Goal: Transaction & Acquisition: Download file/media

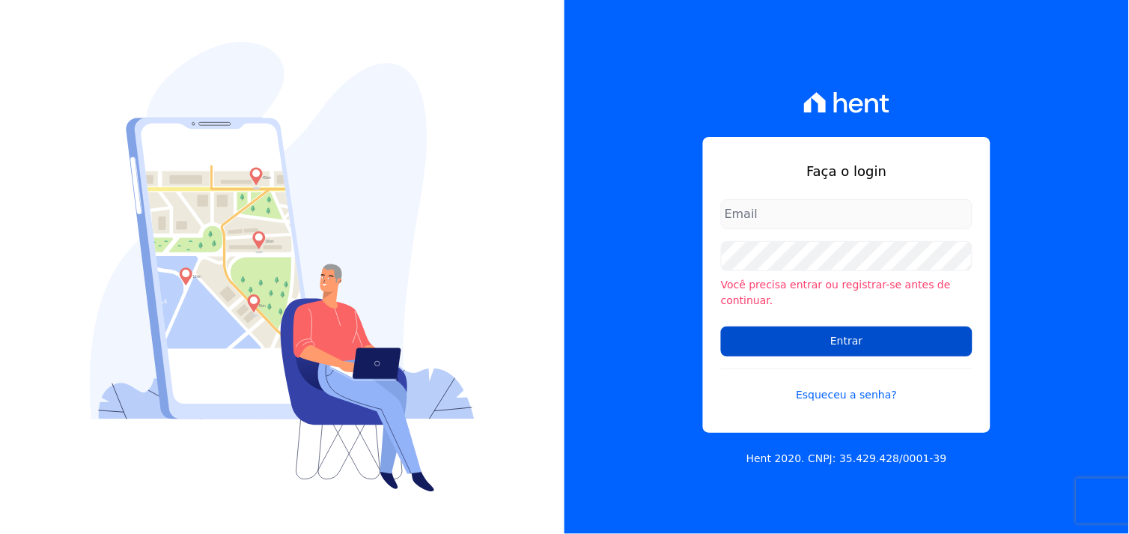
type input "[EMAIL_ADDRESS][DOMAIN_NAME]"
click at [846, 335] on input "Entrar" at bounding box center [847, 342] width 252 height 30
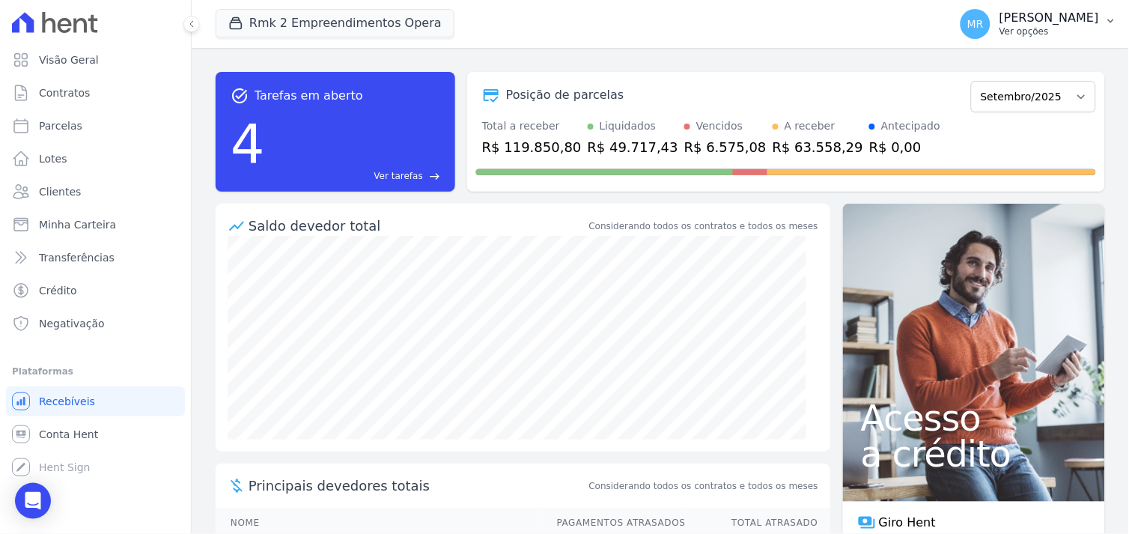
click at [1064, 28] on p "Ver opções" at bounding box center [1050, 31] width 100 height 12
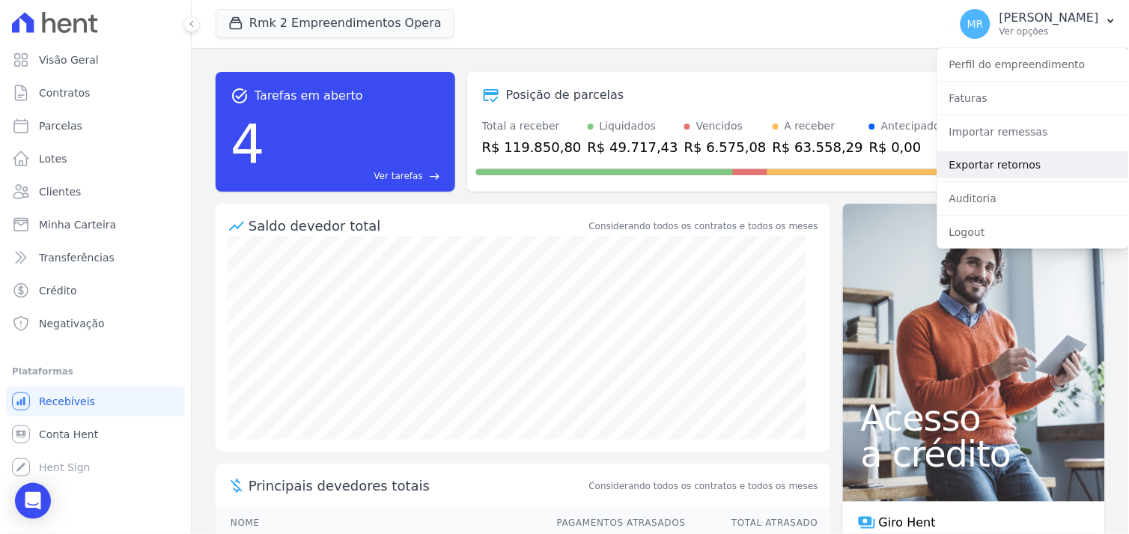
click at [1004, 166] on link "Exportar retornos" at bounding box center [1034, 164] width 192 height 27
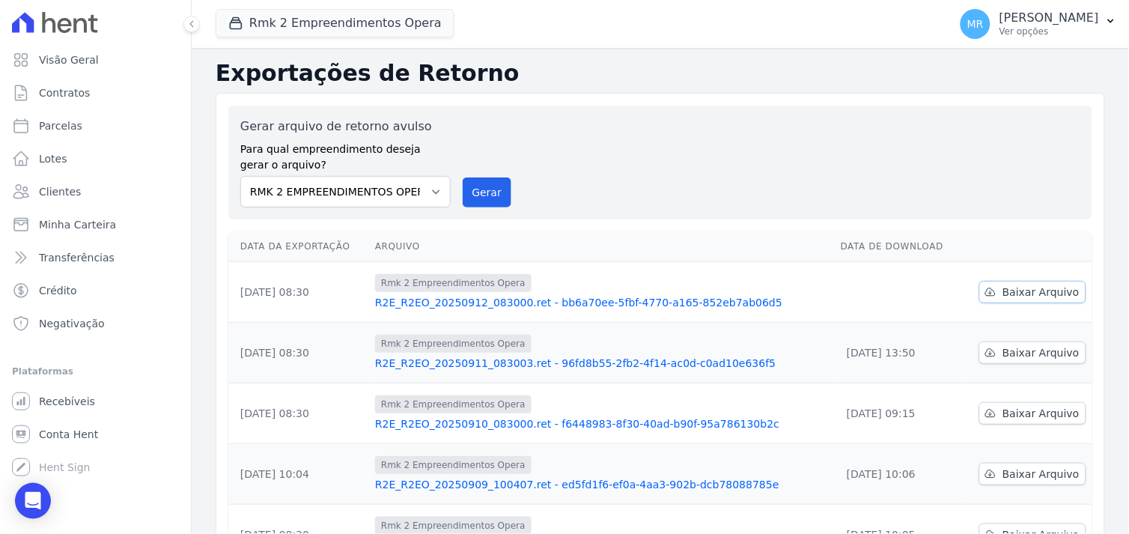
click at [1024, 292] on span "Baixar Arquivo" at bounding box center [1041, 292] width 77 height 15
drag, startPoint x: 1041, startPoint y: 291, endPoint x: 672, endPoint y: 243, distance: 372.3
click at [1038, 291] on span "Baixar Arquivo" at bounding box center [1041, 292] width 77 height 15
click at [301, 17] on button "Rmk 2 Empreendimentos Opera" at bounding box center [335, 23] width 239 height 28
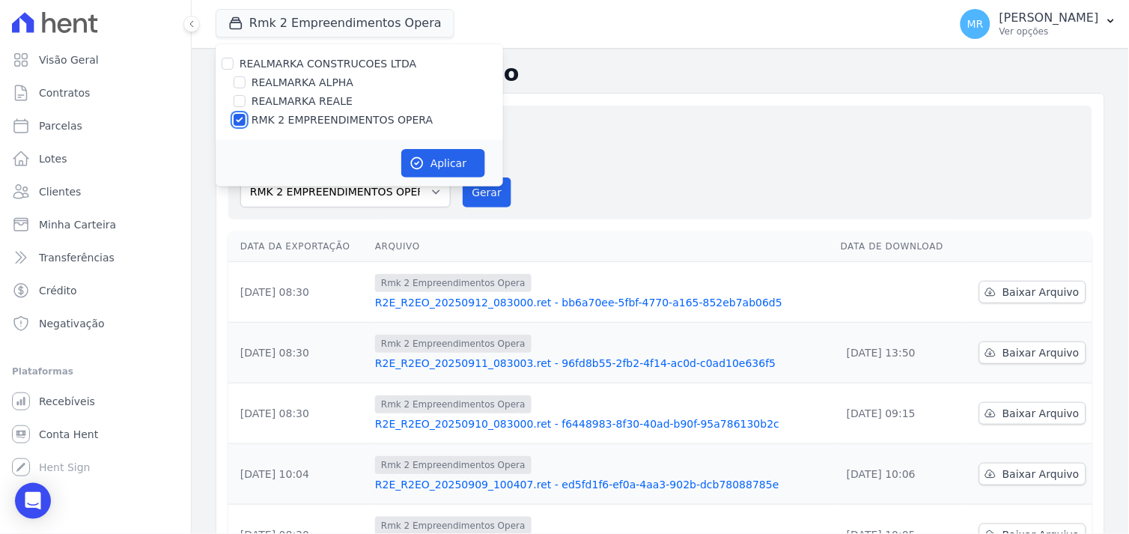
click at [237, 122] on input "RMK 2 EMPREENDIMENTOS OPERA" at bounding box center [240, 120] width 12 height 12
checkbox input "false"
click at [240, 99] on input "REALMARKA REALE" at bounding box center [240, 101] width 12 height 12
checkbox input "true"
click at [433, 163] on button "Aplicar" at bounding box center [443, 163] width 84 height 28
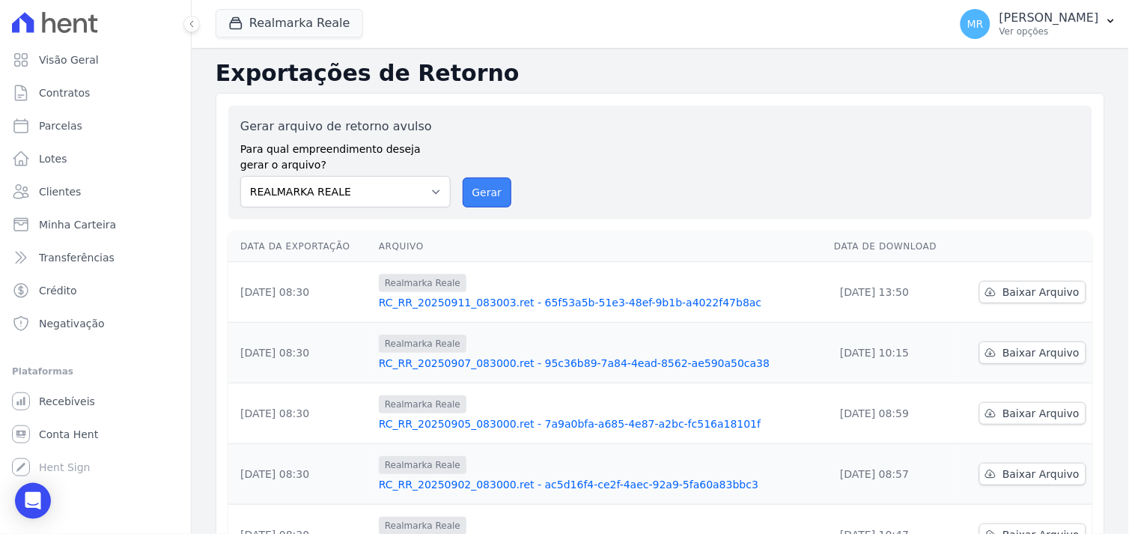
click at [483, 192] on button "Gerar" at bounding box center [487, 192] width 49 height 30
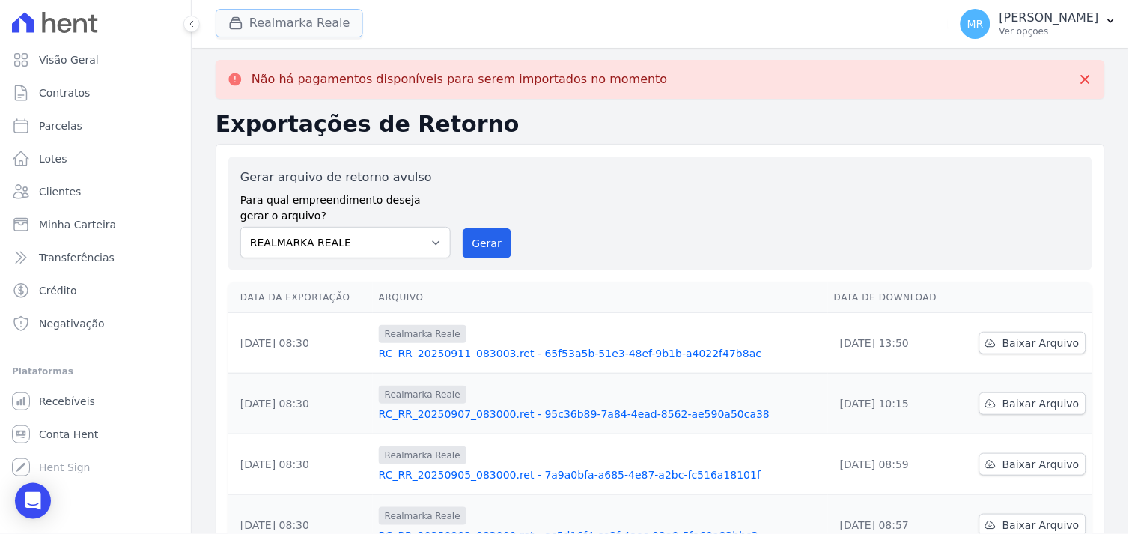
click at [255, 26] on button "Realmarka Reale" at bounding box center [290, 23] width 148 height 28
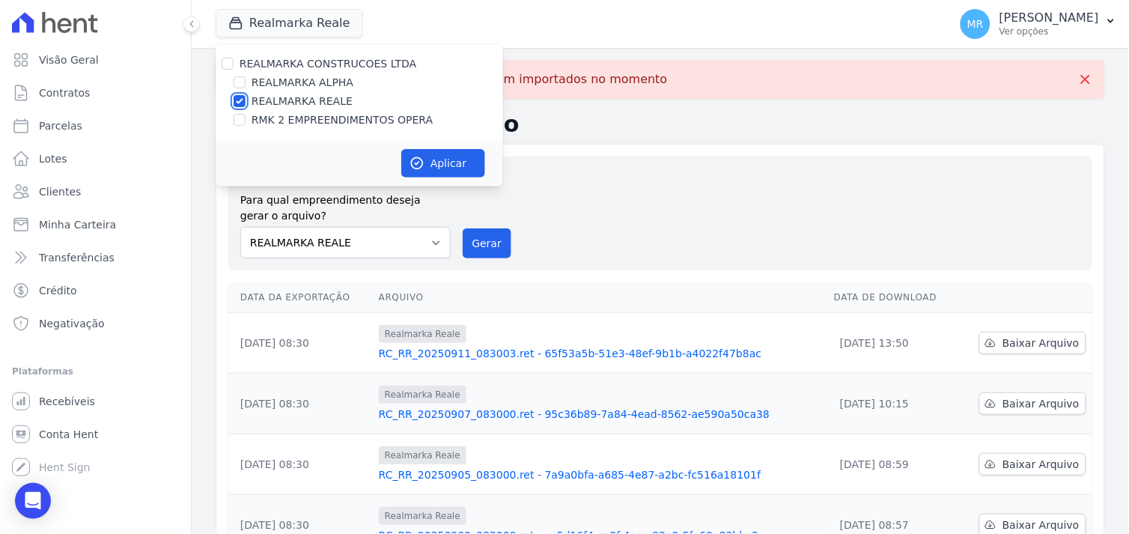
click at [238, 100] on input "REALMARKA REALE" at bounding box center [240, 101] width 12 height 12
checkbox input "false"
click at [241, 81] on input "REALMARKA ALPHA" at bounding box center [240, 82] width 12 height 12
checkbox input "true"
click at [446, 162] on button "Aplicar" at bounding box center [443, 163] width 84 height 28
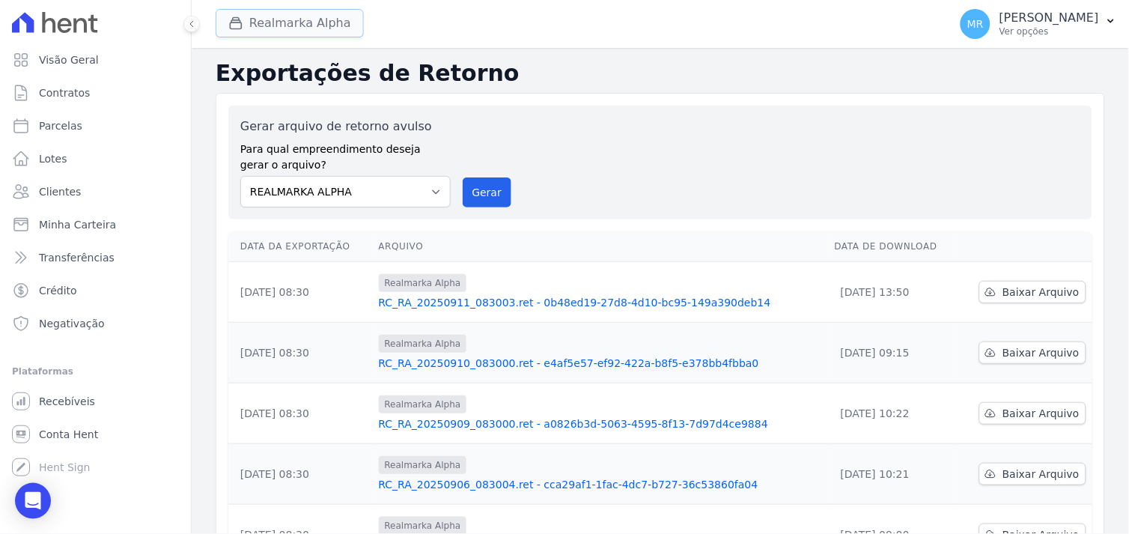
click at [272, 33] on button "Realmarka Alpha" at bounding box center [290, 23] width 148 height 28
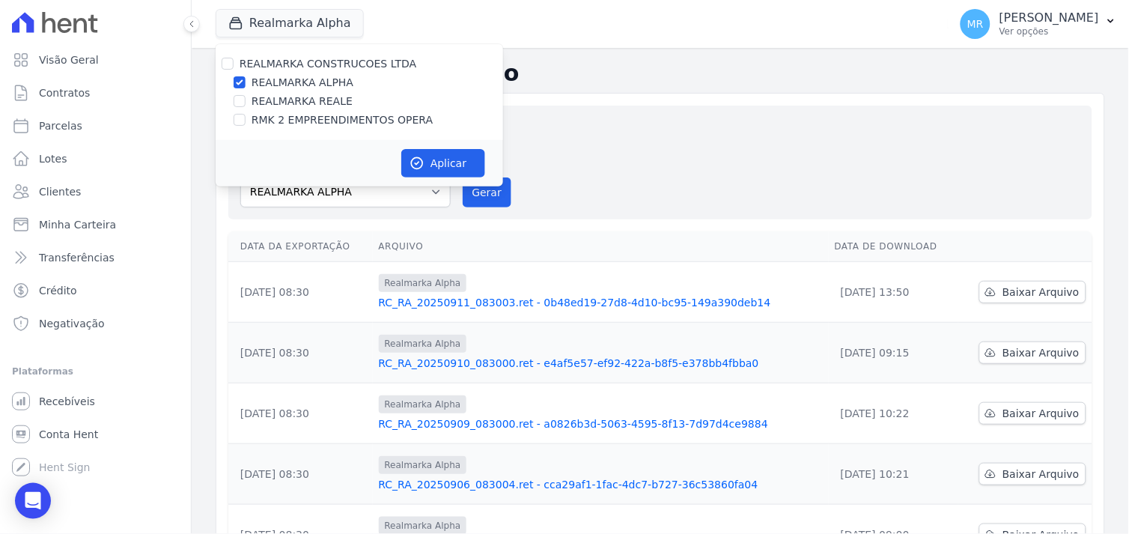
click at [594, 151] on div "Gerar arquivo de retorno avulso Para qual empreendimento deseja gerar o arquivo…" at bounding box center [660, 163] width 840 height 90
